Goal: Book appointment/travel/reservation

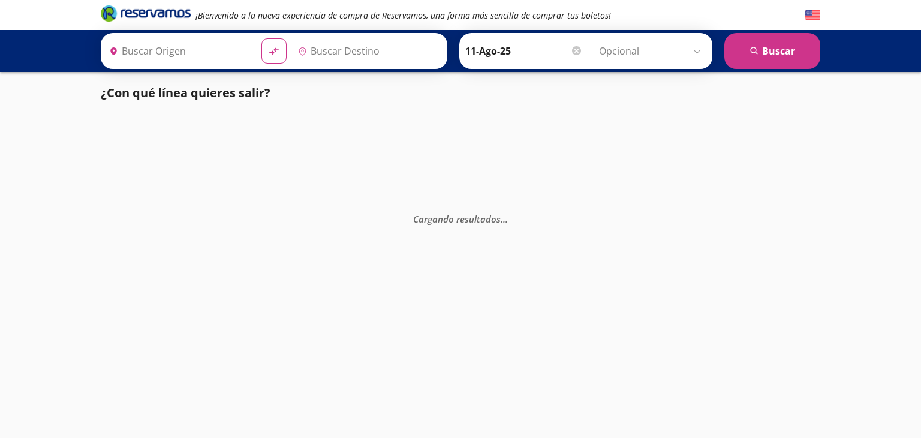
type input "Culiacán, [GEOGRAPHIC_DATA]"
type input "Central Zapopan, [GEOGRAPHIC_DATA]"
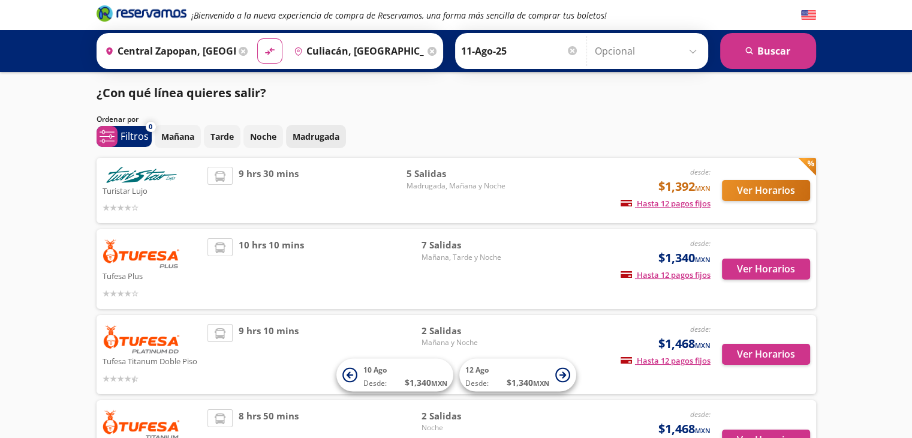
click at [315, 132] on p "Madrugada" at bounding box center [316, 136] width 47 height 13
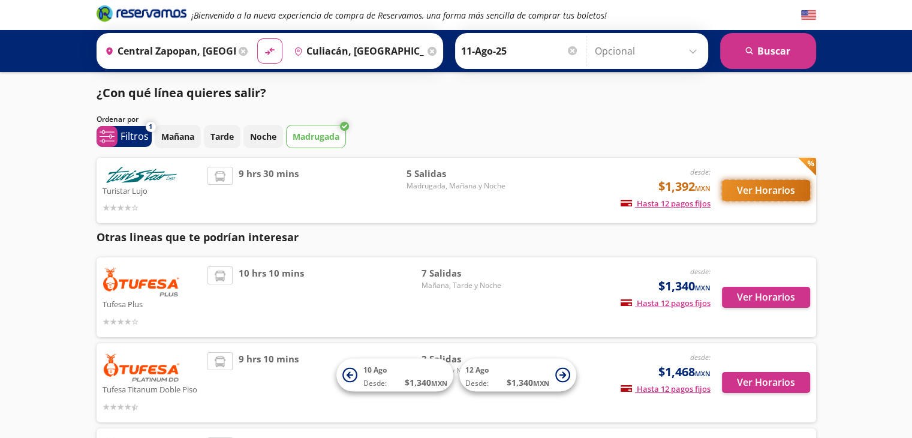
click at [765, 195] on button "Ver Horarios" at bounding box center [766, 190] width 88 height 21
click at [324, 134] on p "Madrugada" at bounding box center [316, 136] width 47 height 13
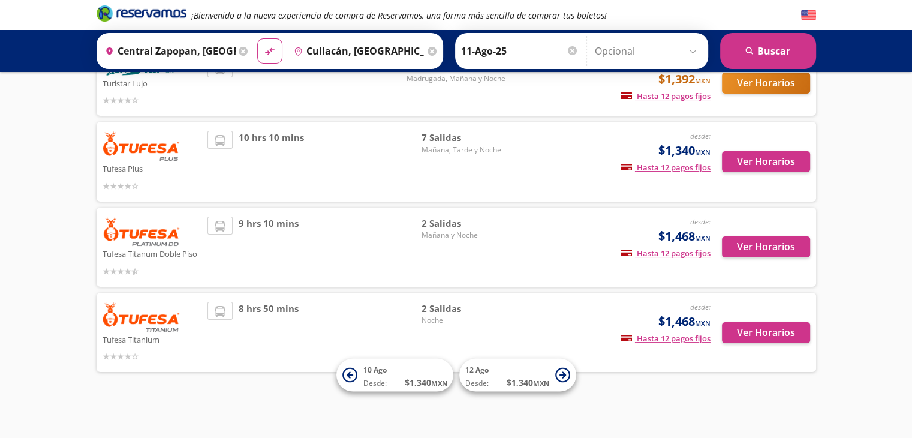
scroll to position [107, 0]
click at [785, 156] on button "Ver Horarios" at bounding box center [766, 162] width 88 height 21
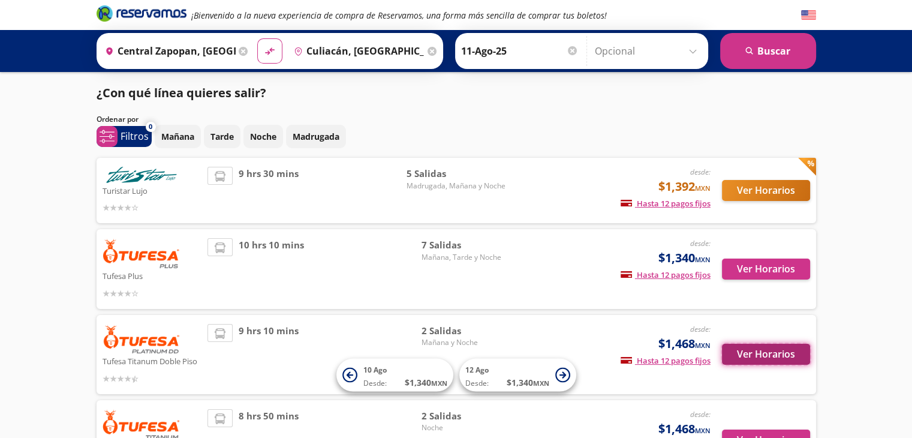
click at [738, 351] on button "Ver Horarios" at bounding box center [766, 353] width 88 height 21
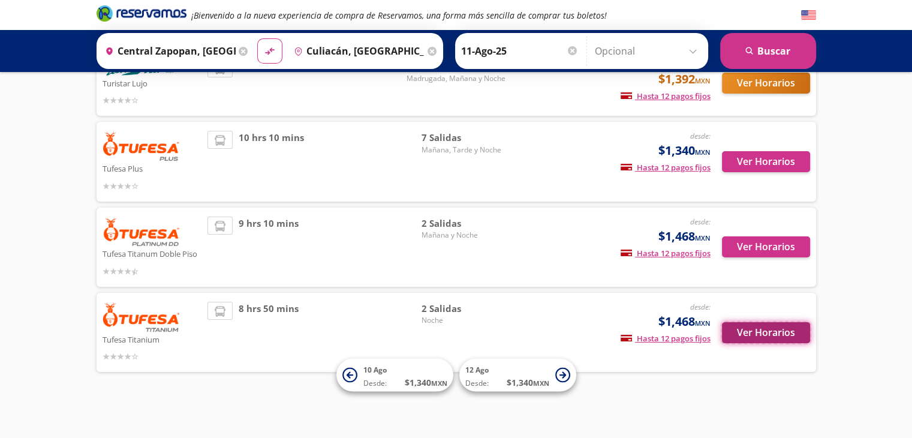
click at [784, 329] on button "Ver Horarios" at bounding box center [766, 332] width 88 height 21
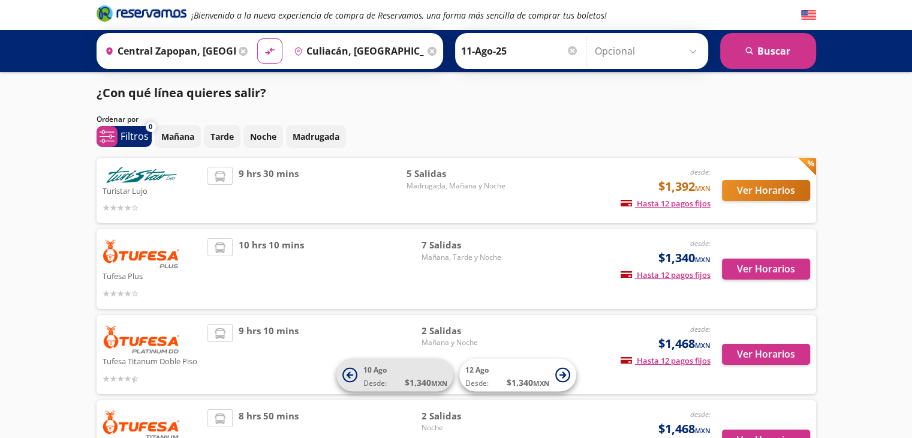
click at [351, 371] on icon at bounding box center [349, 374] width 15 height 15
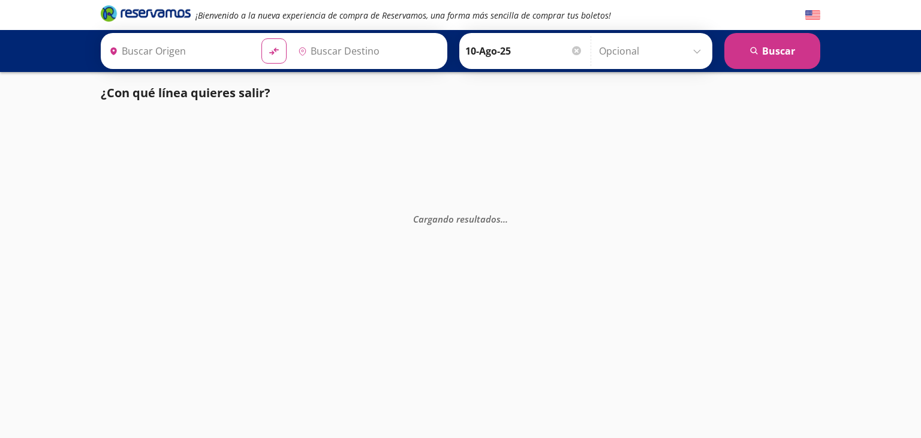
type input "Central Zapopan, [GEOGRAPHIC_DATA]"
type input "Culiacán, [GEOGRAPHIC_DATA]"
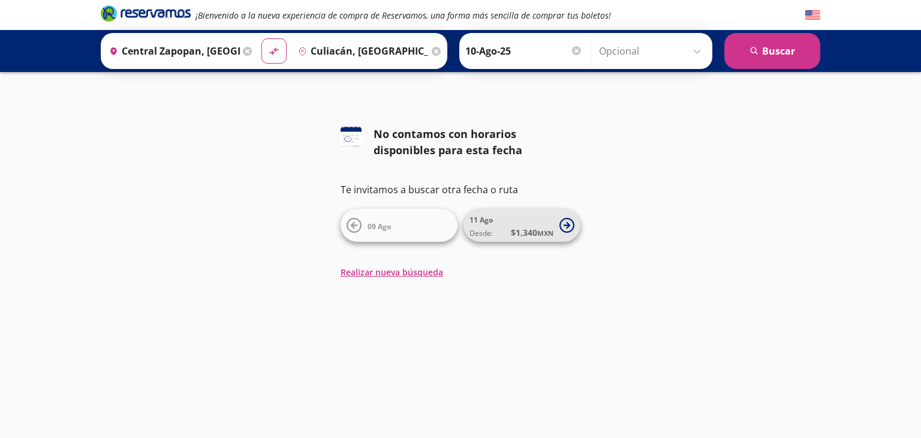
click at [571, 221] on icon at bounding box center [566, 225] width 15 height 15
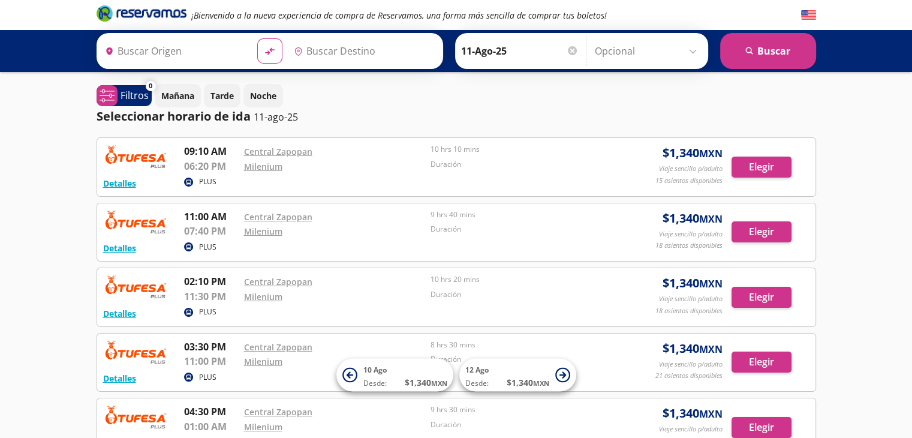
type input "Central Zapopan, [GEOGRAPHIC_DATA]"
type input "Culiacán, [GEOGRAPHIC_DATA]"
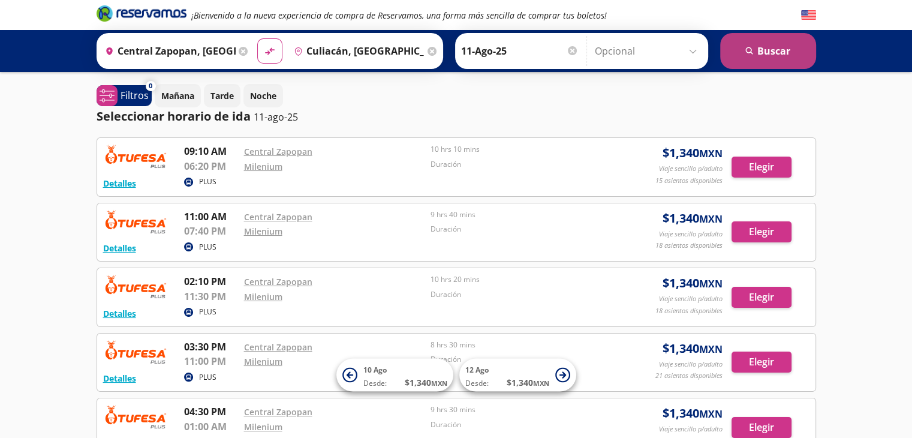
click at [782, 56] on button "search [GEOGRAPHIC_DATA]" at bounding box center [768, 51] width 96 height 36
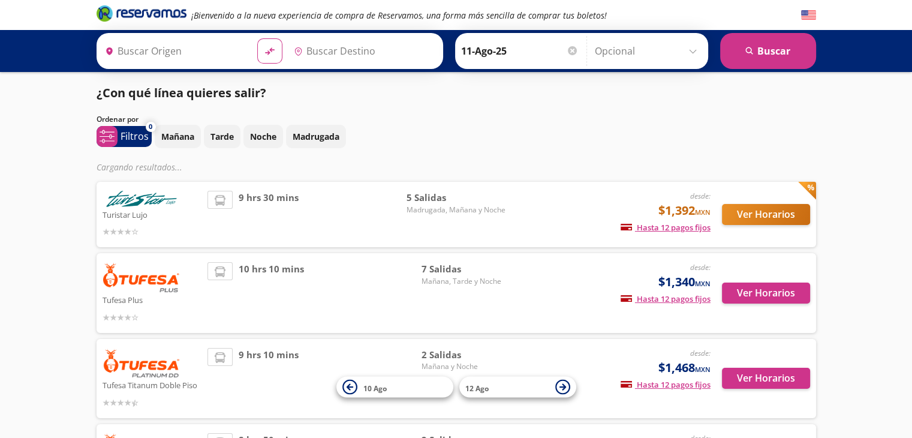
type input "Culiacán, [GEOGRAPHIC_DATA]"
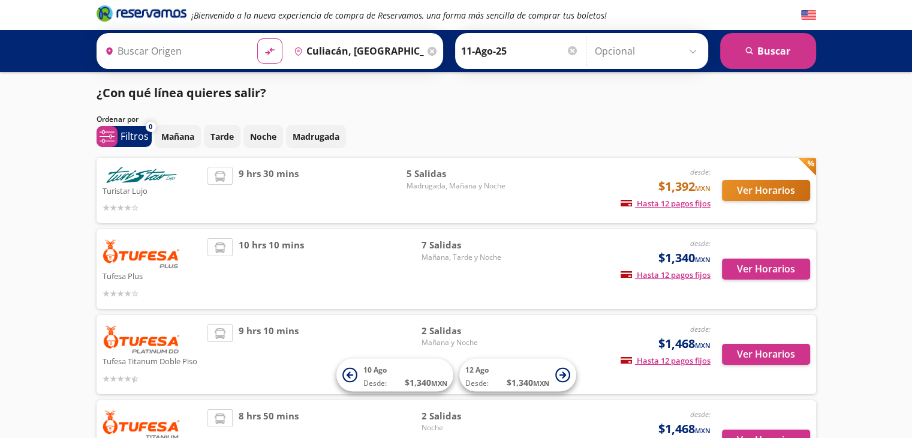
type input "Central Zapopan, [GEOGRAPHIC_DATA]"
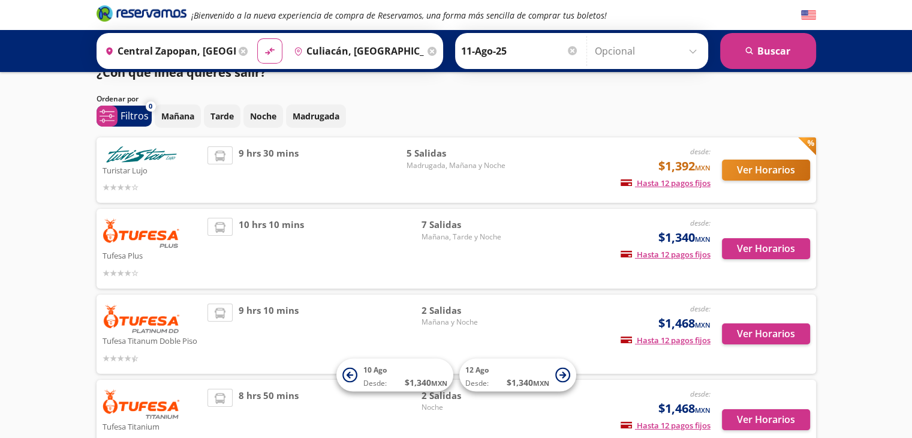
scroll to position [7, 0]
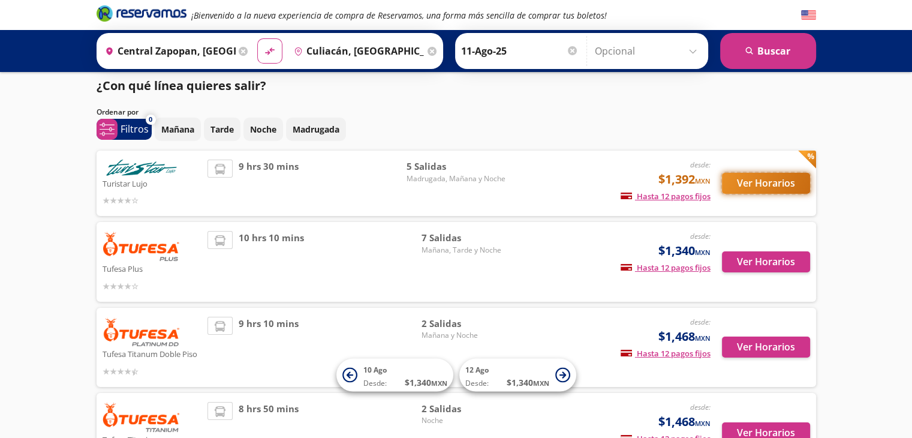
click at [785, 186] on button "Ver Horarios" at bounding box center [766, 183] width 88 height 21
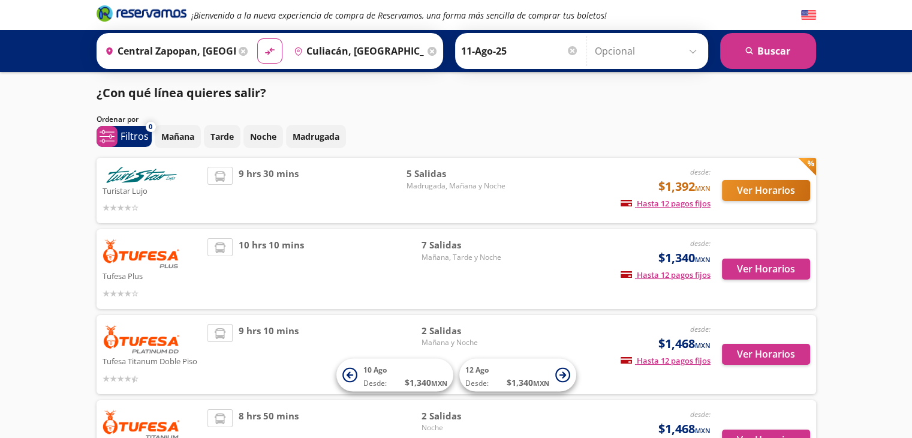
scroll to position [7, 0]
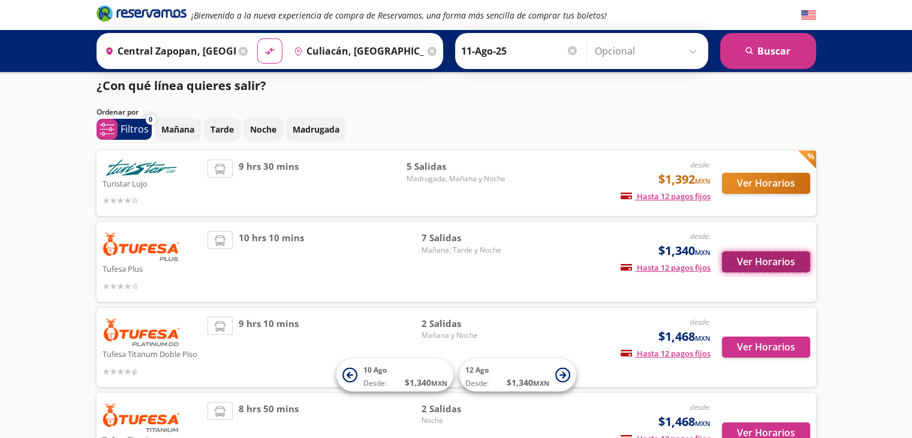
click at [781, 264] on button "Ver Horarios" at bounding box center [766, 261] width 88 height 21
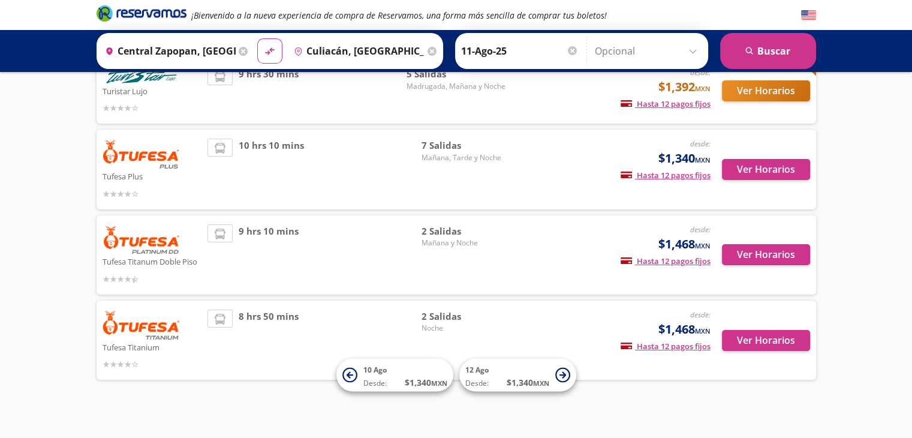
scroll to position [101, 0]
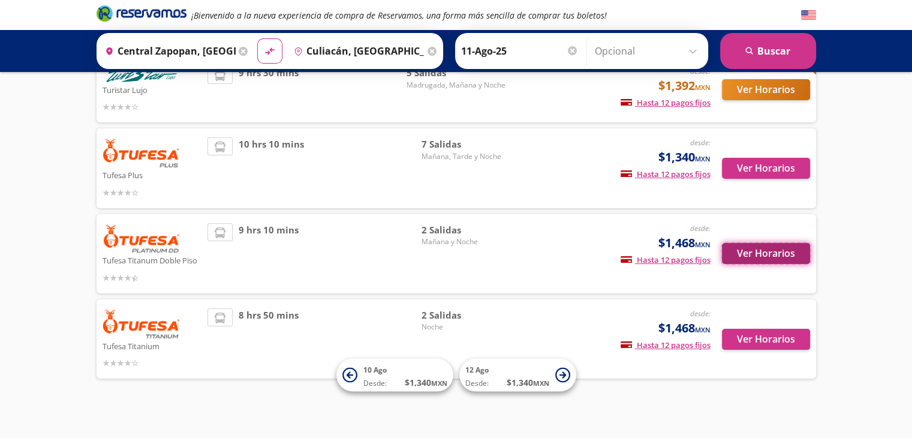
click at [789, 248] on button "Ver Horarios" at bounding box center [766, 253] width 88 height 21
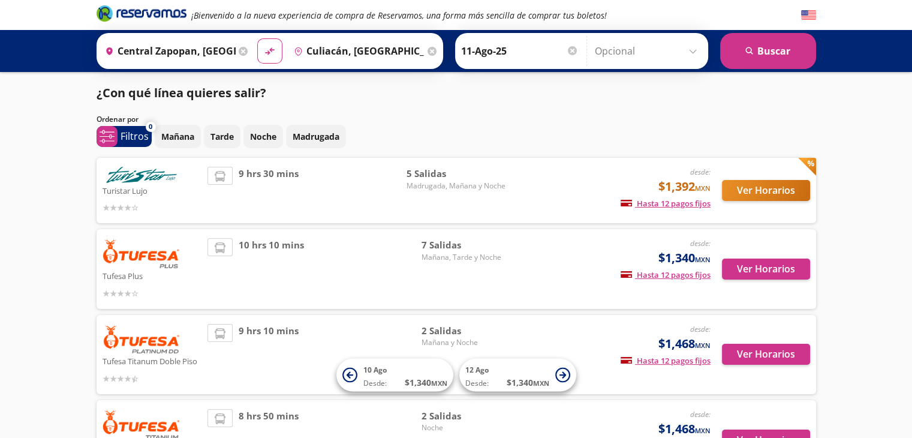
scroll to position [107, 0]
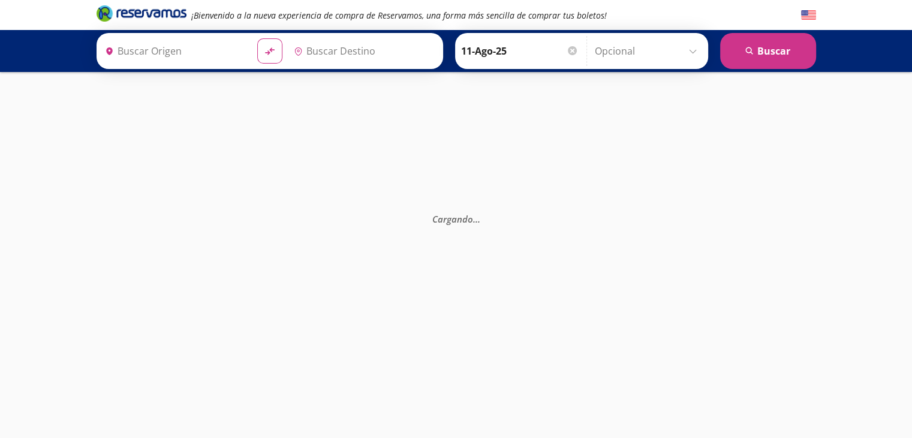
type input "Culiacán, [GEOGRAPHIC_DATA]"
type input "Central Zapopan, [GEOGRAPHIC_DATA]"
type input "Culiacán, [GEOGRAPHIC_DATA]"
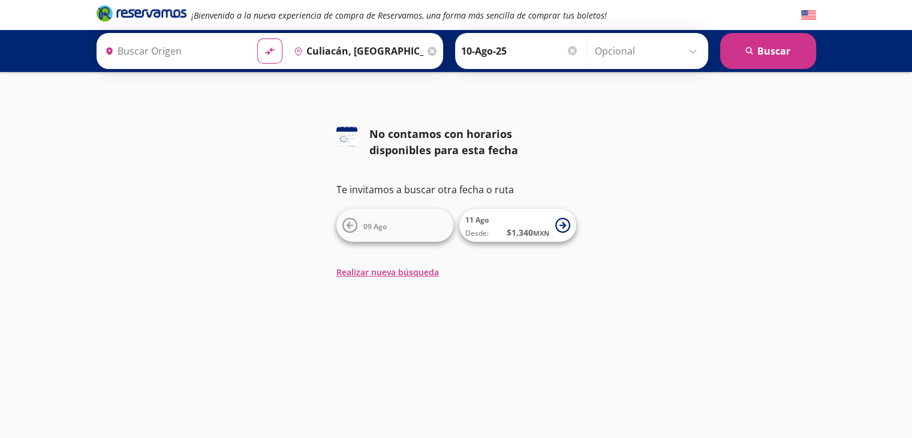
type input "Central Zapopan, [GEOGRAPHIC_DATA]"
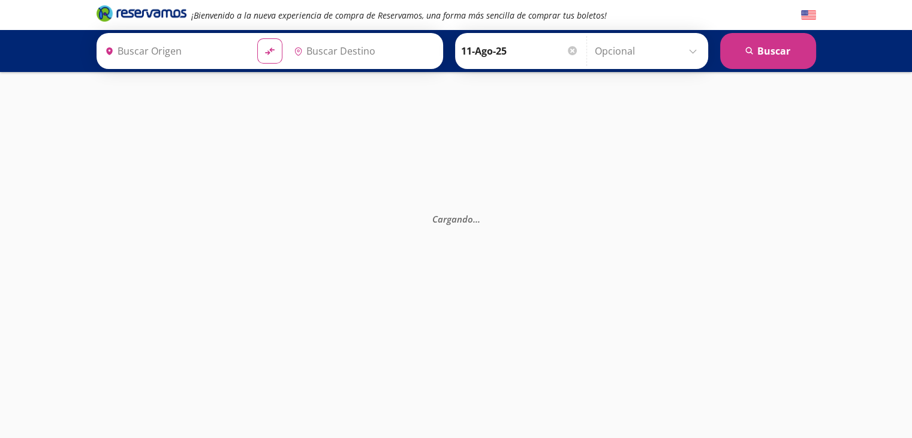
type input "Central Zapopan, [GEOGRAPHIC_DATA]"
type input "Culiacán, [GEOGRAPHIC_DATA]"
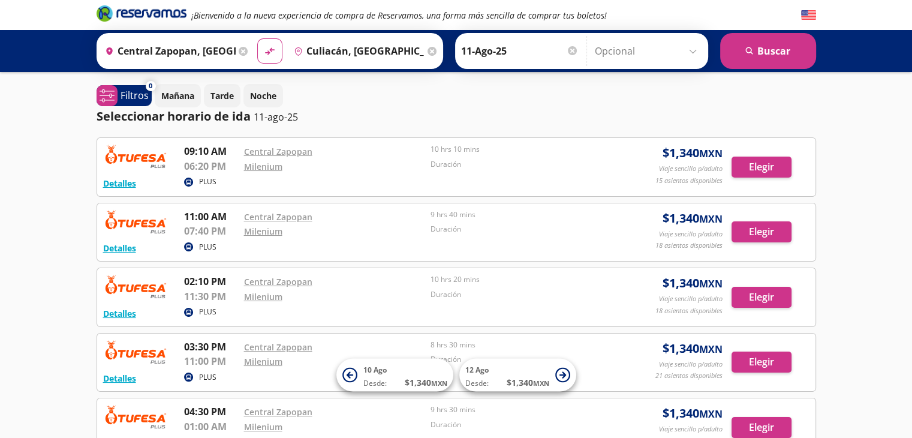
click at [150, 13] on icon "Brand Logo" at bounding box center [142, 13] width 90 height 18
